Goal: Information Seeking & Learning: Learn about a topic

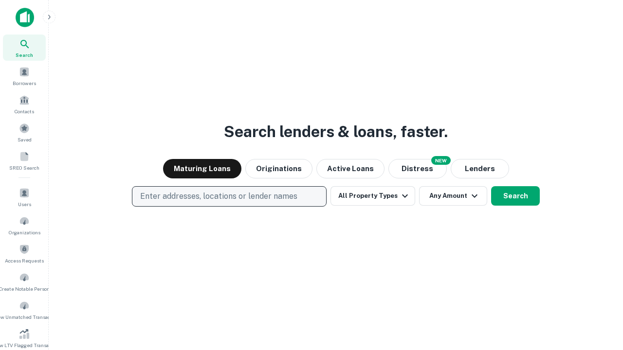
click at [229, 197] on p "Enter addresses, locations or lender names" at bounding box center [218, 197] width 157 height 12
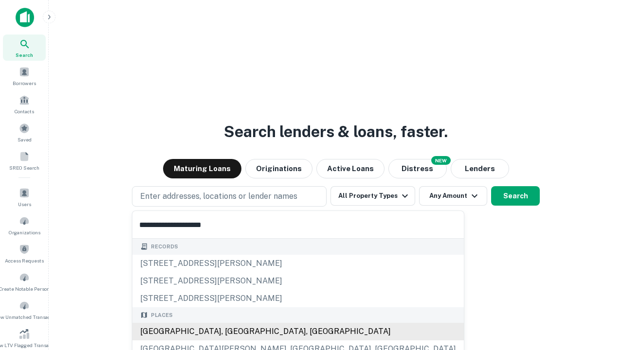
click at [233, 332] on div "[GEOGRAPHIC_DATA], [GEOGRAPHIC_DATA], [GEOGRAPHIC_DATA]" at bounding box center [297, 332] width 331 height 18
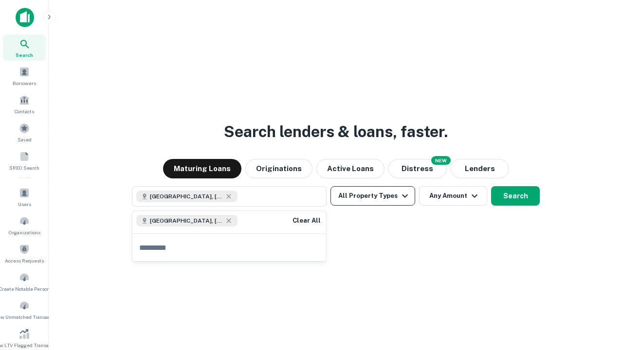
click at [373, 196] on button "All Property Types" at bounding box center [372, 195] width 85 height 19
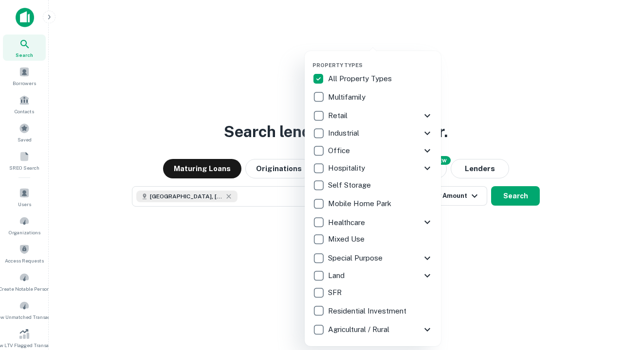
click at [381, 59] on button "button" at bounding box center [380, 59] width 136 height 0
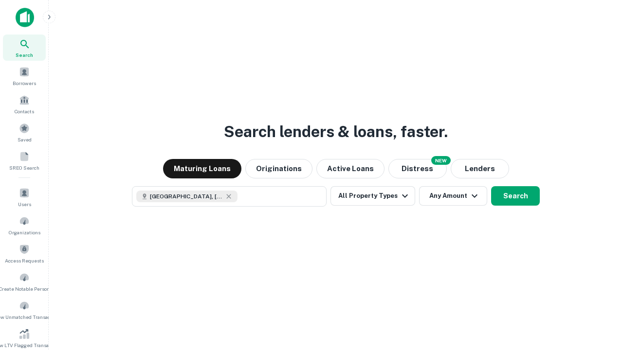
scroll to position [5, 117]
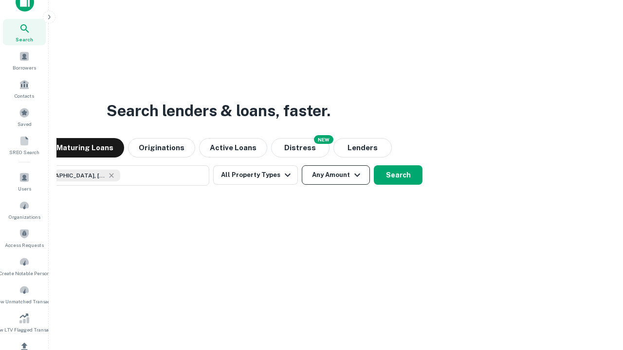
click at [302, 165] on button "Any Amount" at bounding box center [336, 174] width 68 height 19
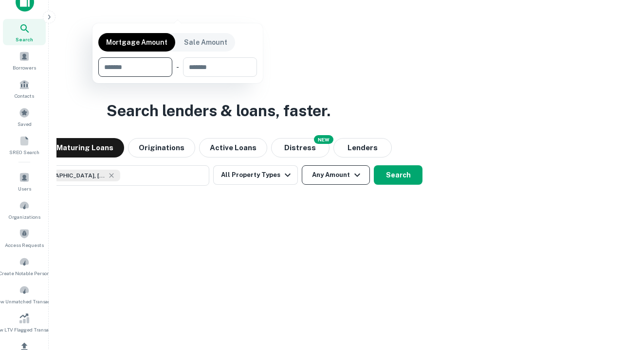
scroll to position [116, 0]
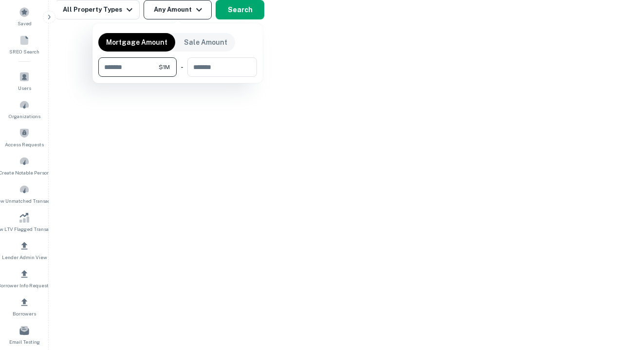
type input "*******"
click at [178, 77] on button "button" at bounding box center [177, 77] width 159 height 0
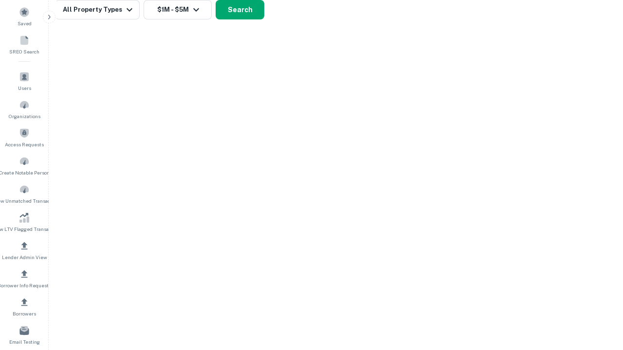
scroll to position [16, 0]
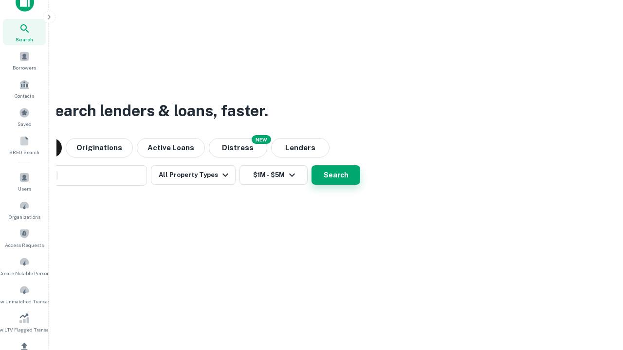
click at [311, 165] on button "Search" at bounding box center [335, 174] width 49 height 19
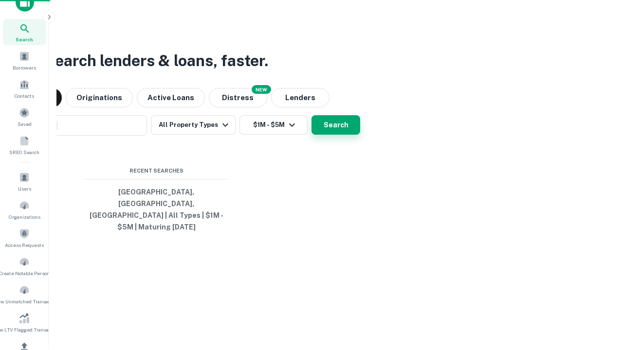
scroll to position [116, 0]
